Goal: Task Accomplishment & Management: Manage account settings

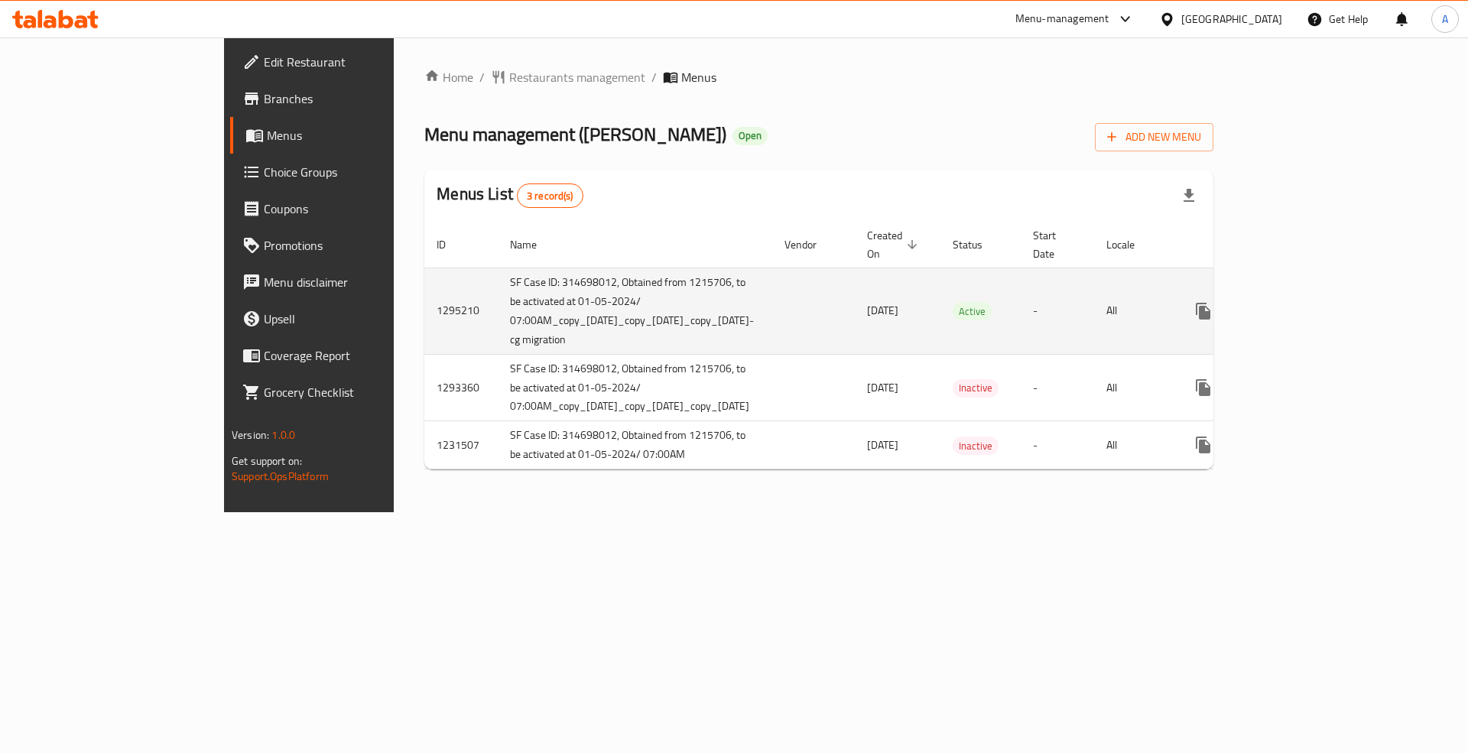
click at [1332, 293] on link "enhanced table" at bounding box center [1313, 311] width 37 height 37
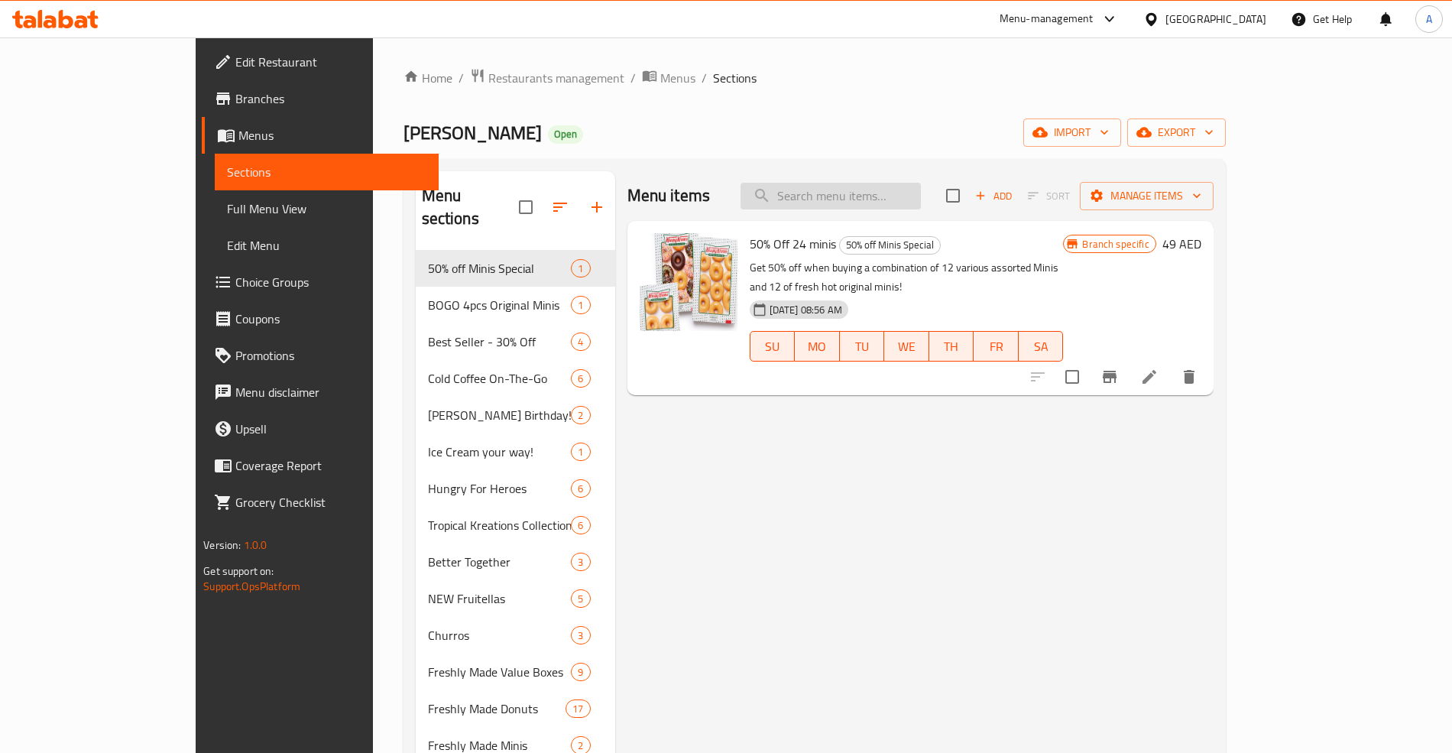
click at [877, 187] on input "search" at bounding box center [831, 196] width 180 height 27
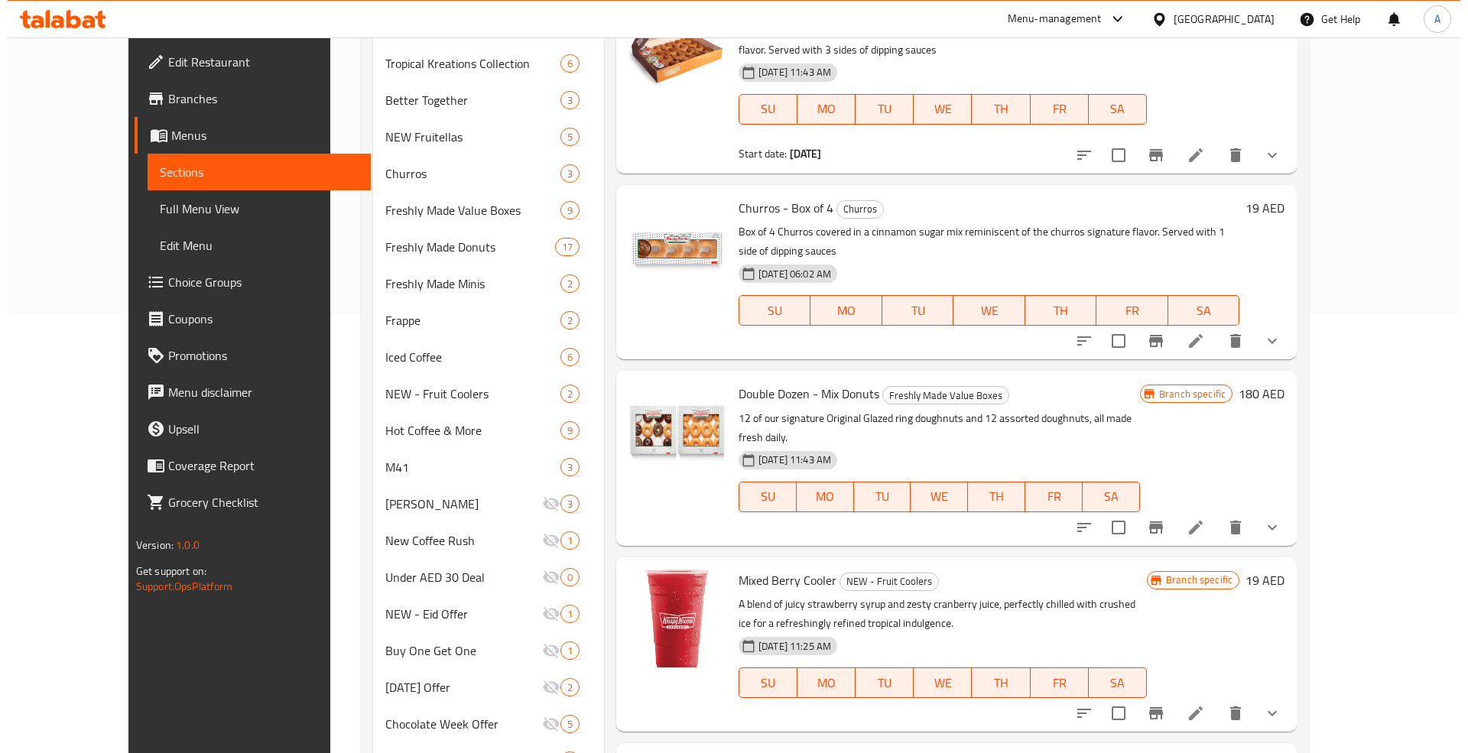
scroll to position [486, 0]
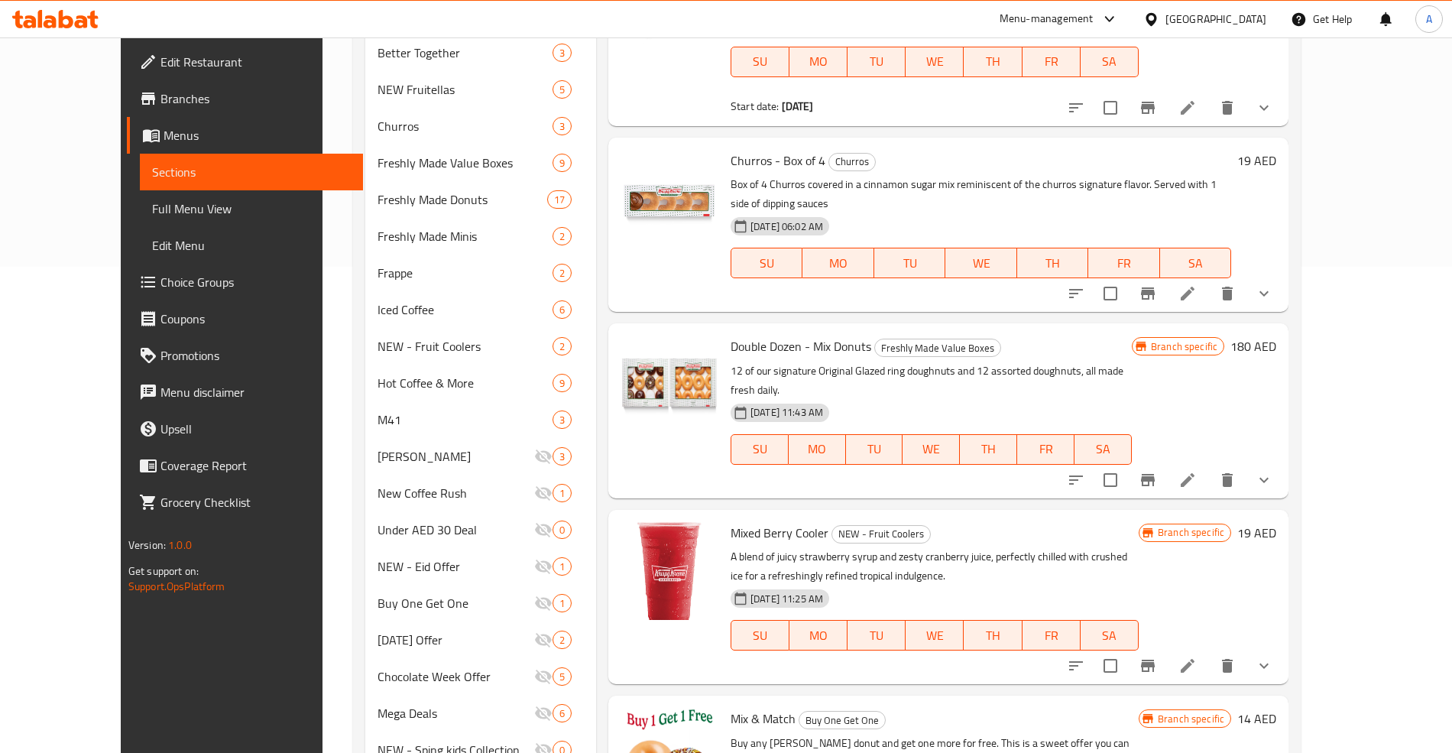
type input "mix"
click at [731, 335] on span "Double Dozen - Mix Donuts" at bounding box center [801, 346] width 141 height 23
click at [1155, 474] on icon "Branch-specific-item" at bounding box center [1148, 480] width 14 height 12
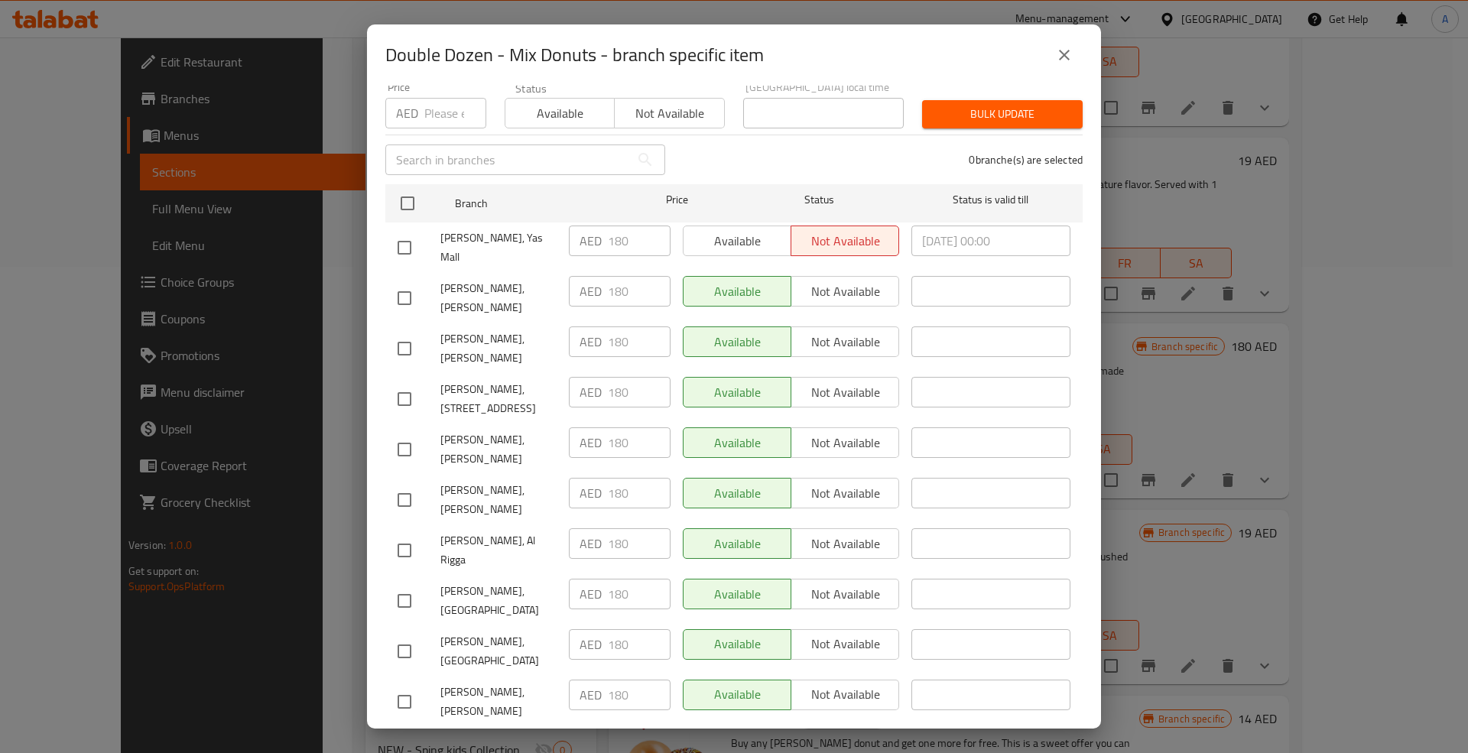
scroll to position [102, 0]
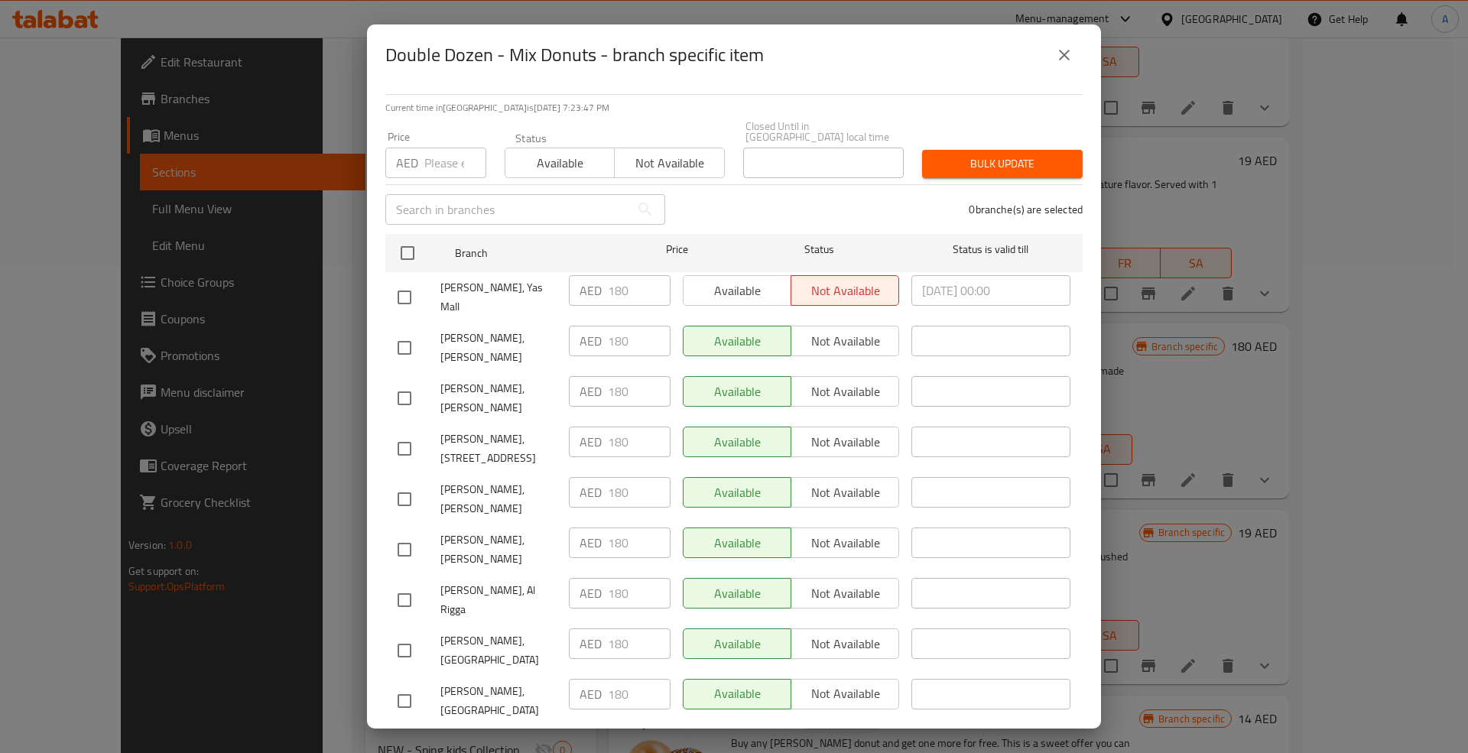
click at [549, 379] on span "[PERSON_NAME], [PERSON_NAME]" at bounding box center [498, 398] width 116 height 38
click at [545, 379] on span "[PERSON_NAME], [PERSON_NAME]" at bounding box center [498, 398] width 116 height 38
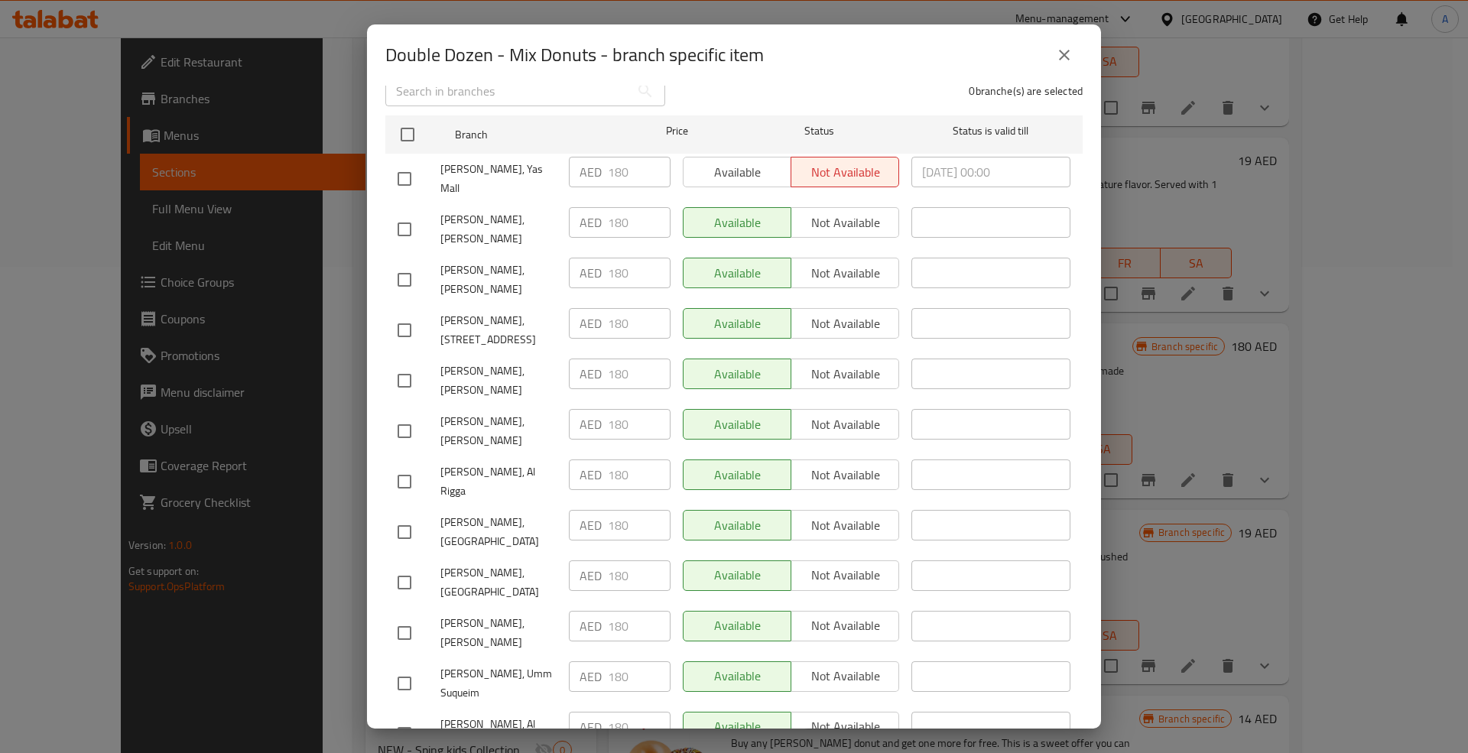
scroll to position [509, 0]
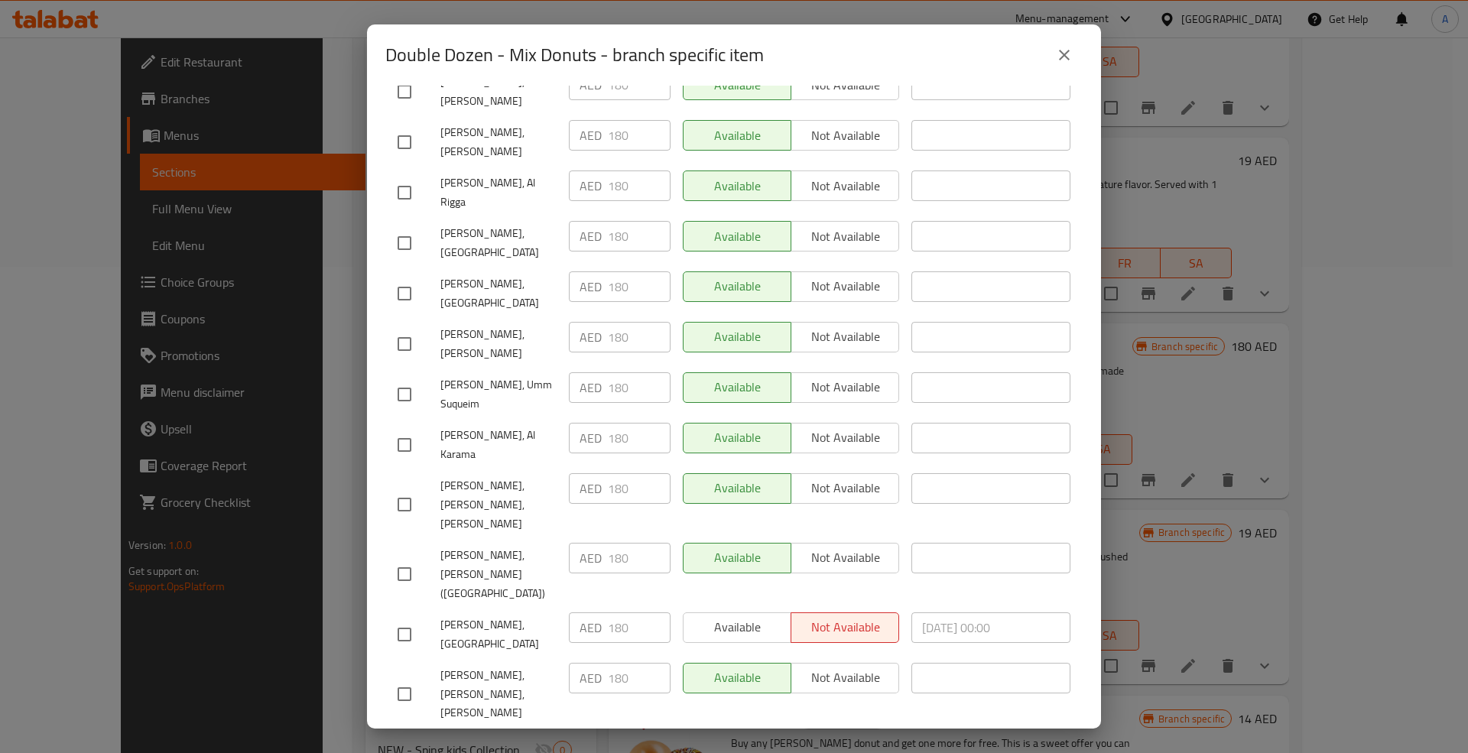
click at [382, 254] on div "Double Dozen - Mix Donuts 12 of our signature Original Glazed ring doughnuts an…" at bounding box center [734, 407] width 734 height 643
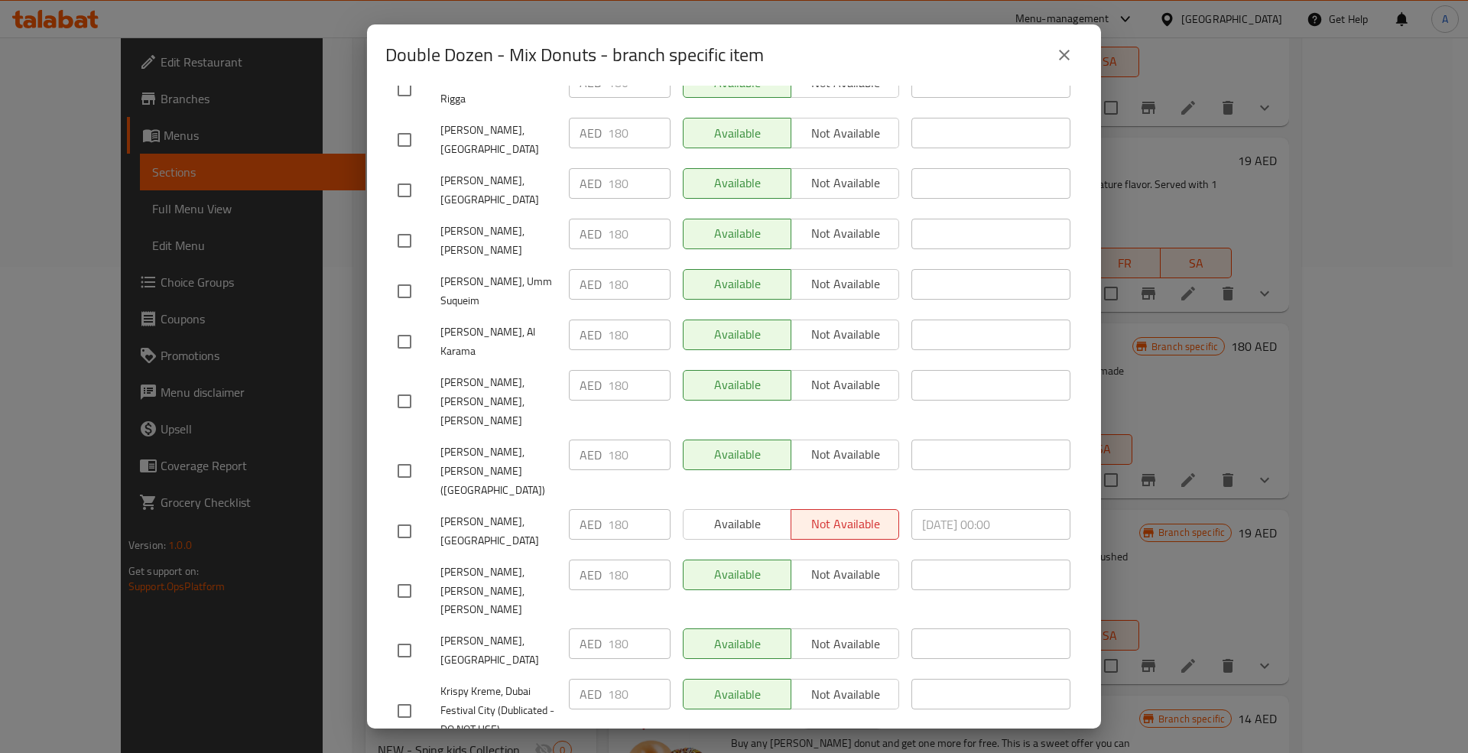
scroll to position [930, 0]
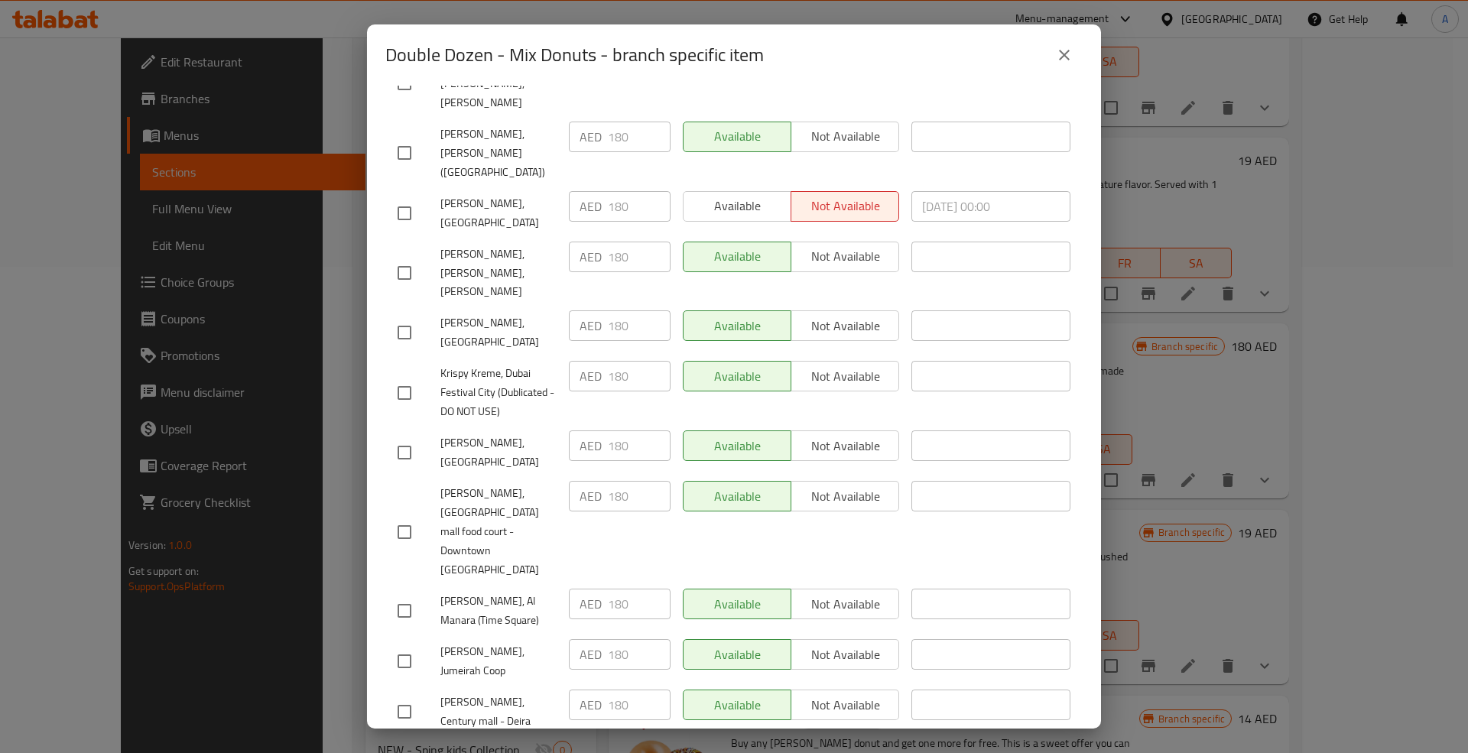
click at [511, 484] on span "[PERSON_NAME], [GEOGRAPHIC_DATA] mall food court - Downtown [GEOGRAPHIC_DATA]" at bounding box center [498, 532] width 116 height 96
click at [1058, 46] on icon "close" at bounding box center [1064, 55] width 18 height 18
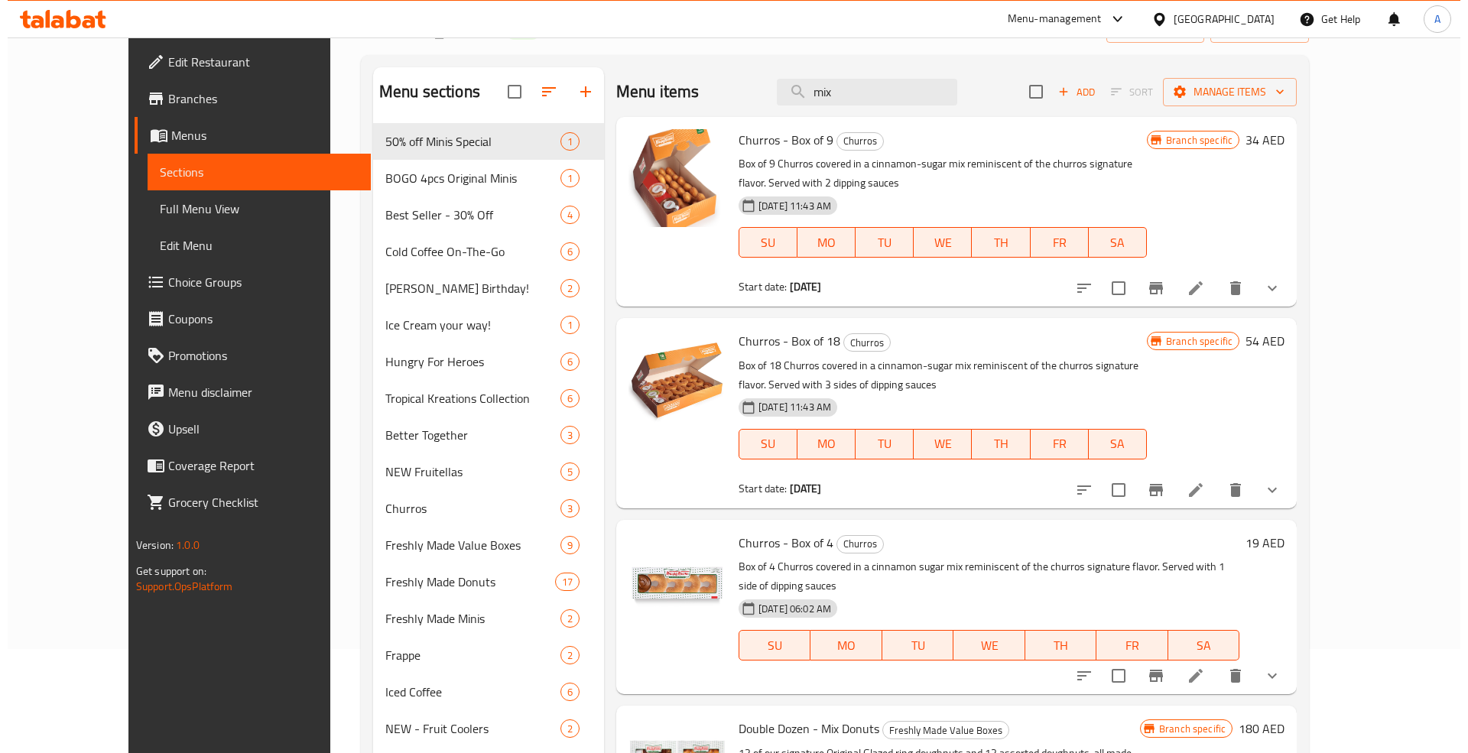
scroll to position [0, 0]
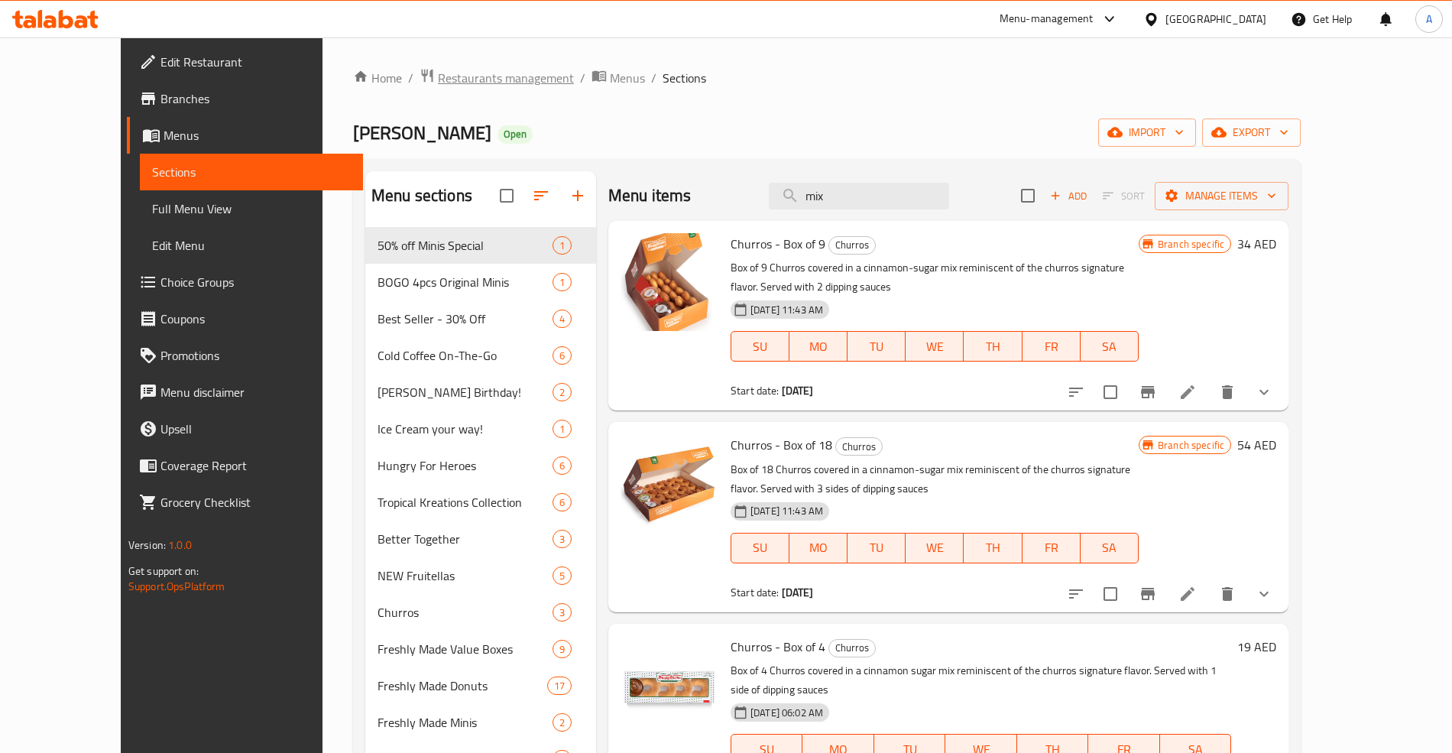
click at [438, 78] on span "Restaurants management" at bounding box center [506, 78] width 136 height 18
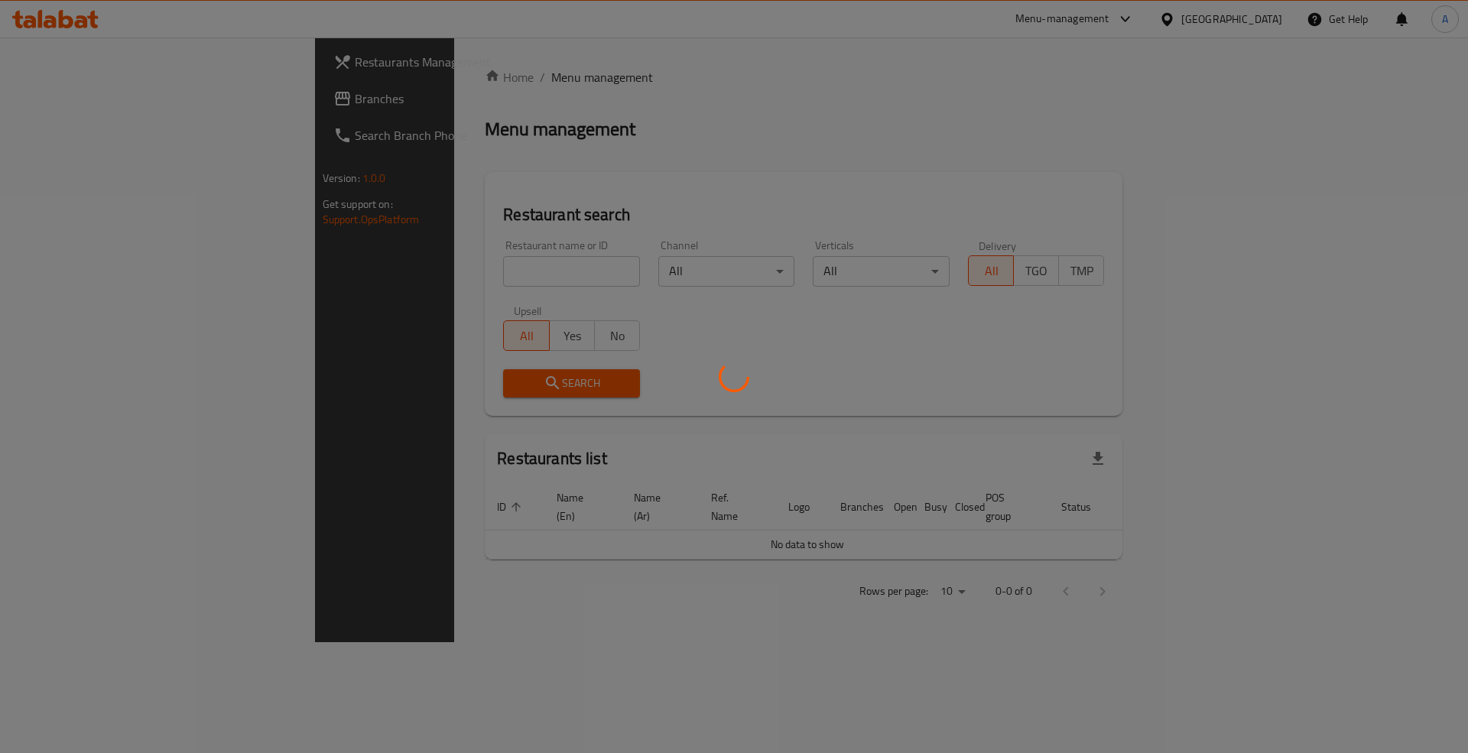
click at [423, 248] on div at bounding box center [734, 376] width 1468 height 753
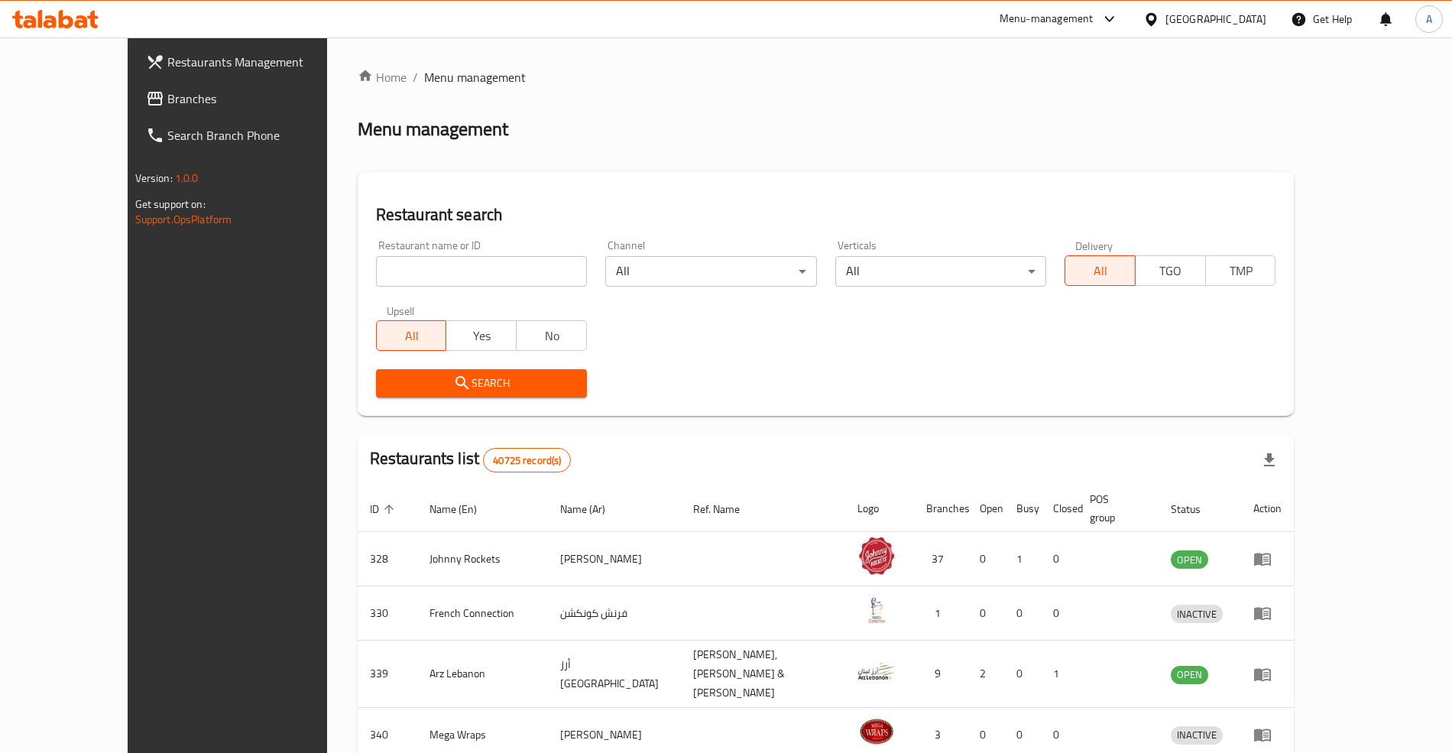
click at [417, 268] on div "Home / Menu management Menu management Restaurant search Restaurant name or ID …" at bounding box center [826, 604] width 937 height 1072
click at [417, 270] on input "search" at bounding box center [481, 271] width 211 height 31
paste input "690377"
type input "690377"
click at [670, 453] on div "Restaurants list 40725 record(s)" at bounding box center [826, 460] width 937 height 52
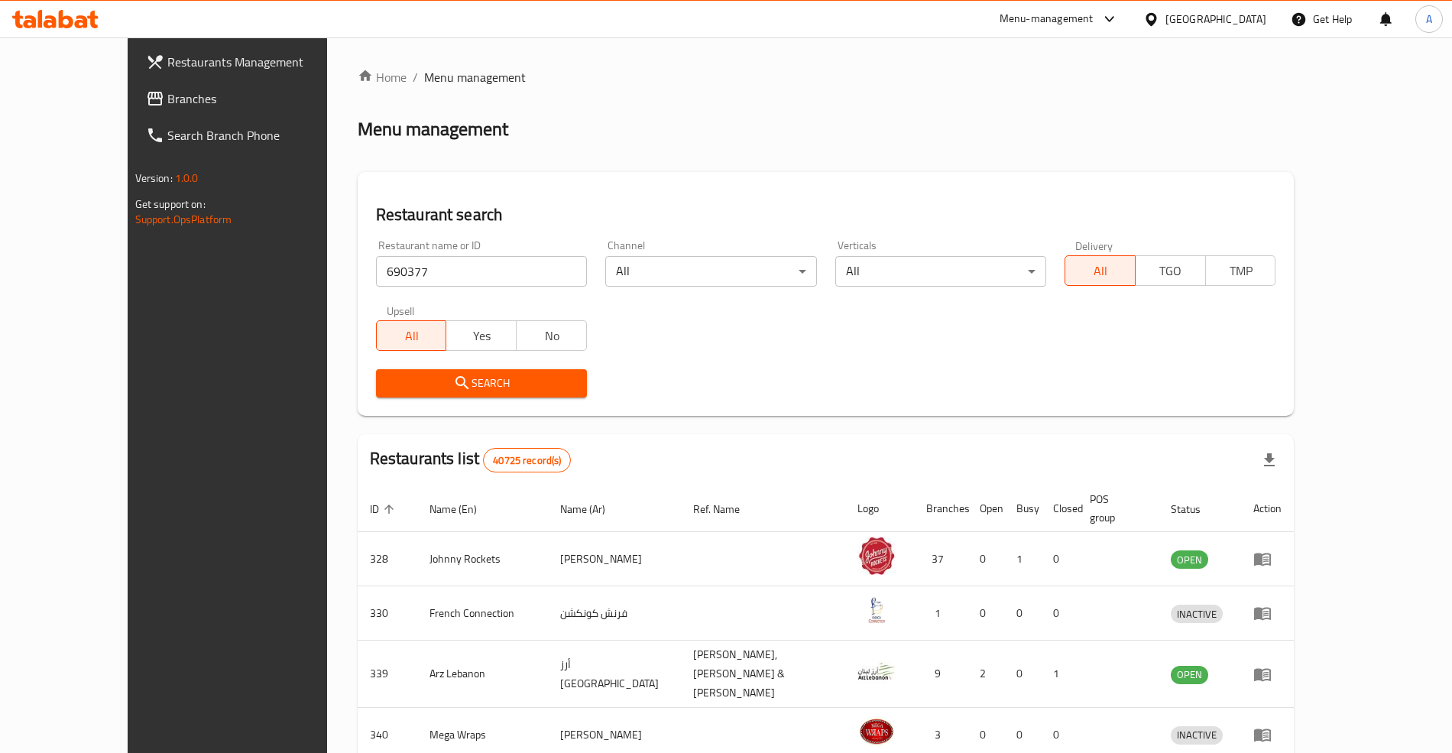
click at [480, 379] on span "Search" at bounding box center [481, 383] width 187 height 19
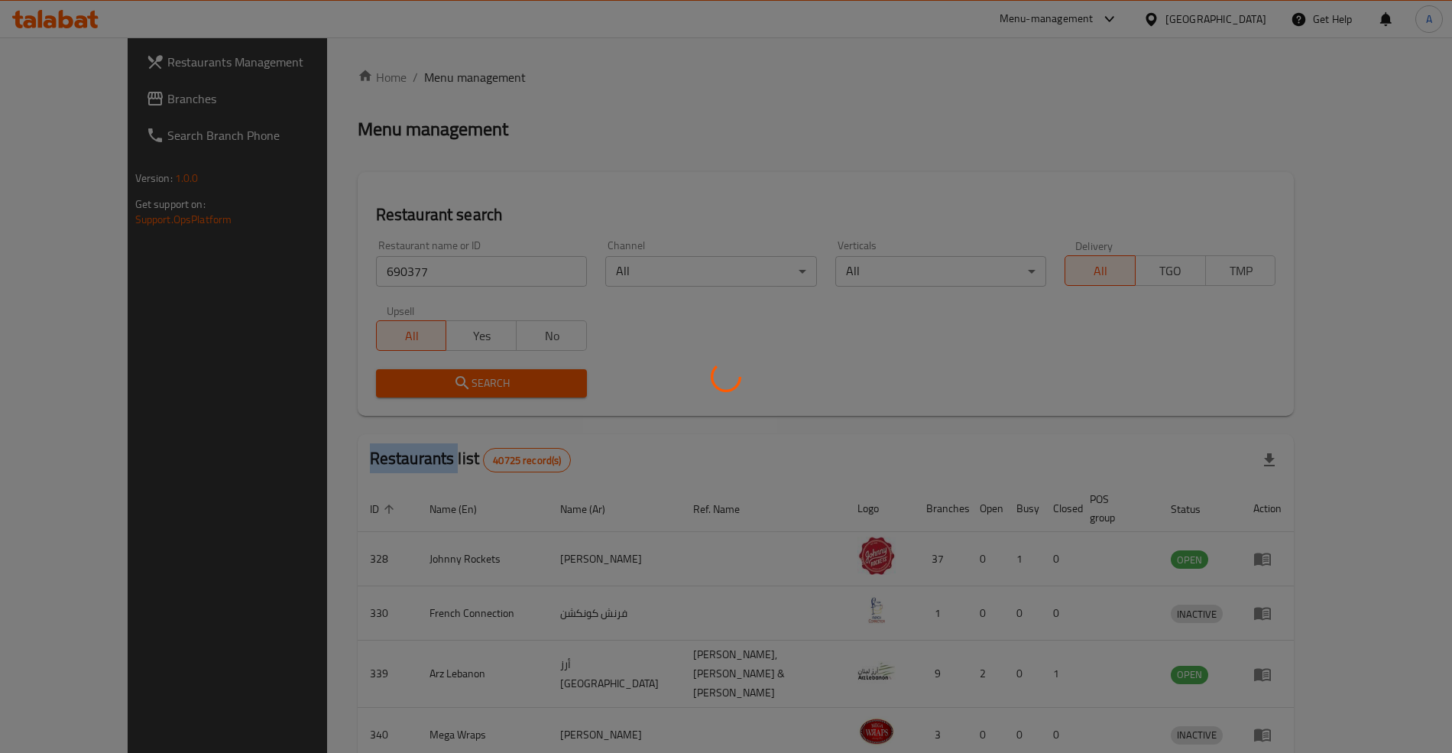
click at [480, 379] on div at bounding box center [726, 376] width 1452 height 753
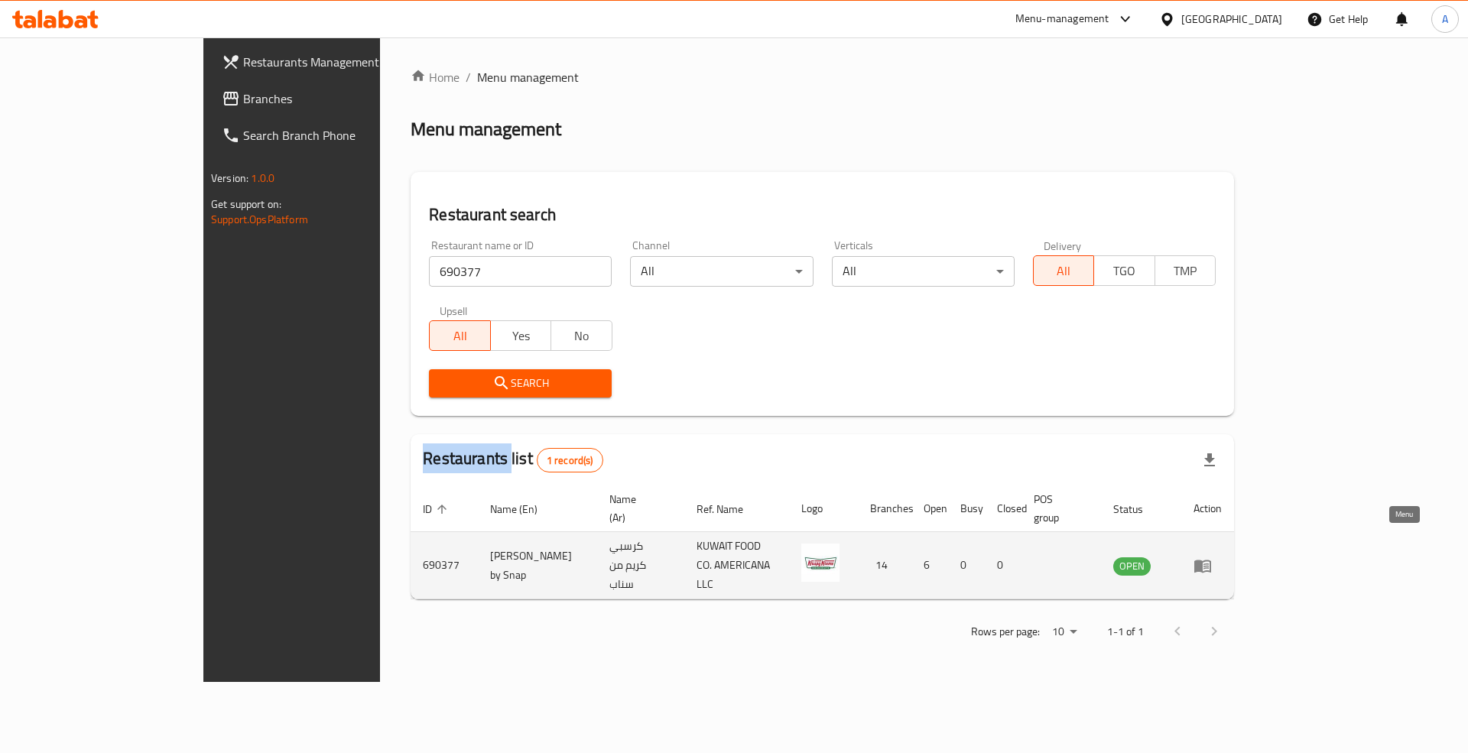
click at [1211, 560] on icon "enhanced table" at bounding box center [1202, 566] width 17 height 13
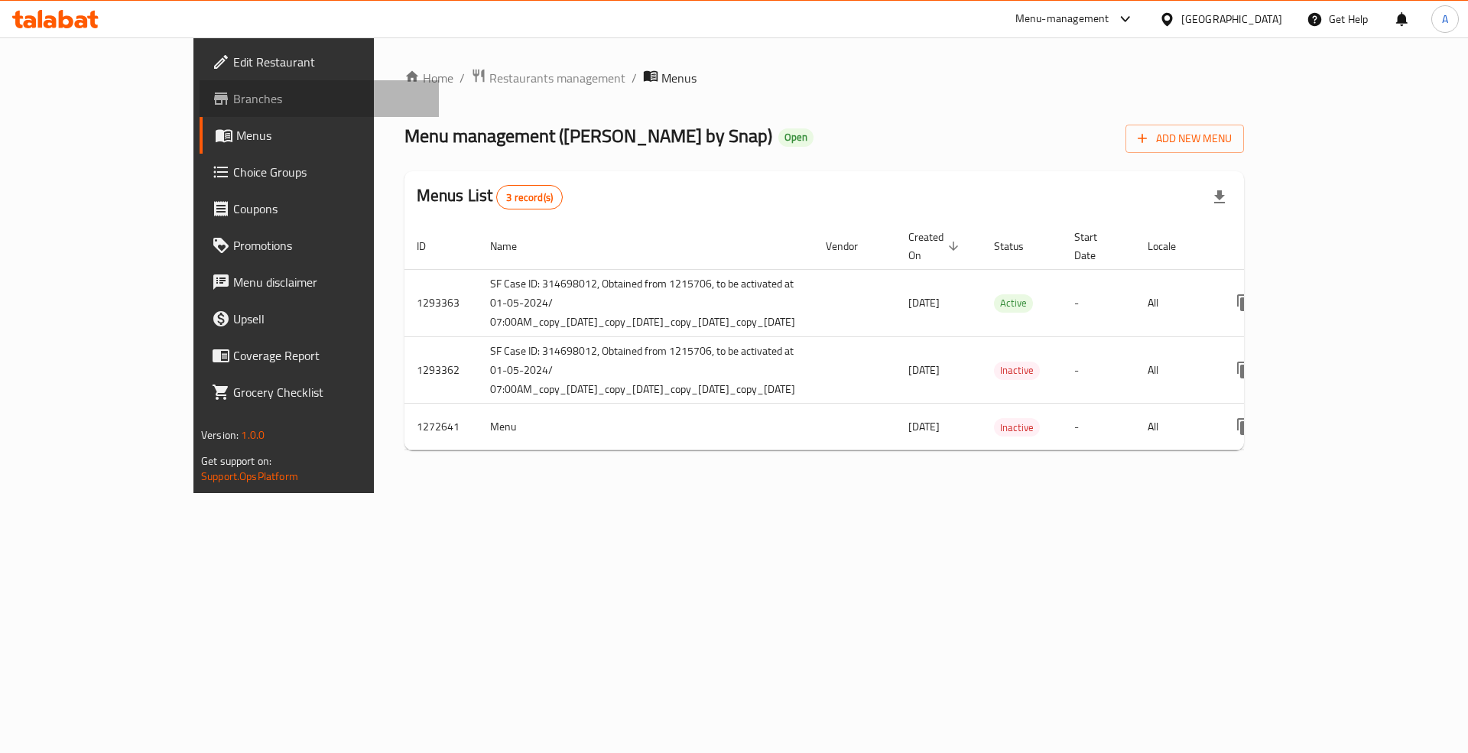
click at [233, 99] on span "Branches" at bounding box center [329, 98] width 193 height 18
